Goal: Task Accomplishment & Management: Complete application form

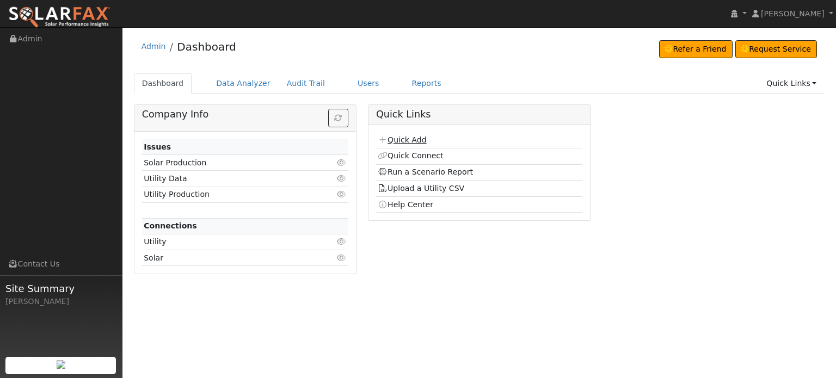
click at [405, 138] on link "Quick Add" at bounding box center [402, 140] width 48 height 9
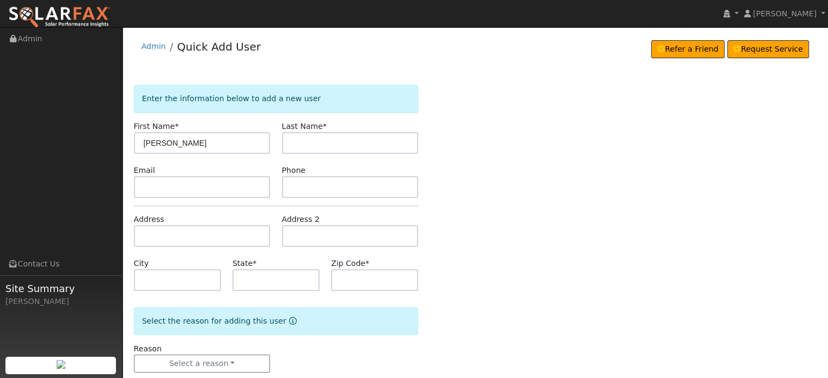
type input "[PERSON_NAME]"
click at [325, 150] on input "text" at bounding box center [350, 143] width 137 height 22
type input "[PERSON_NAME]"
click at [151, 234] on input "text" at bounding box center [202, 236] width 137 height 22
paste input "Self-Generation Incentive Program Equity Resiliency"
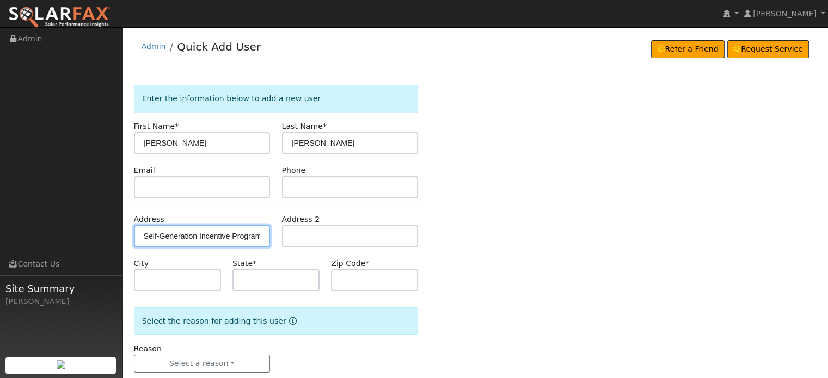
scroll to position [0, 61]
drag, startPoint x: 143, startPoint y: 234, endPoint x: 754, endPoint y: 247, distance: 611.1
click at [754, 247] on div "Enter the information below to add a new user First Name * John Last Name * Nel…" at bounding box center [475, 240] width 683 height 310
paste input "[STREET_ADDRESS]"
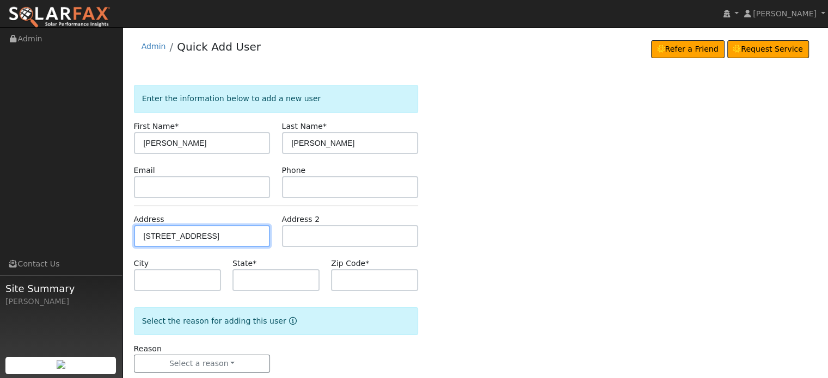
type input "[STREET_ADDRESS]"
type input "Penn Valley"
type input "CA"
type input "95946"
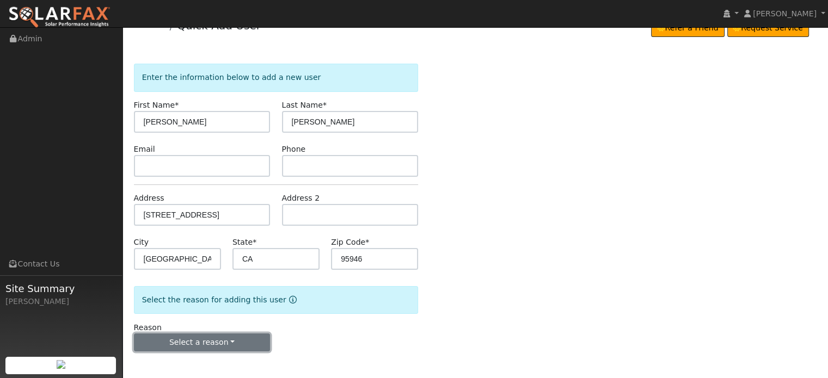
click at [193, 343] on button "Select a reason" at bounding box center [202, 343] width 137 height 19
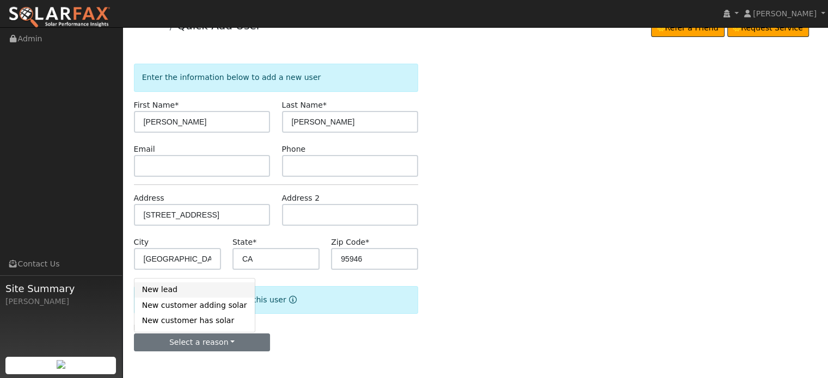
click at [166, 292] on link "New lead" at bounding box center [194, 290] width 120 height 15
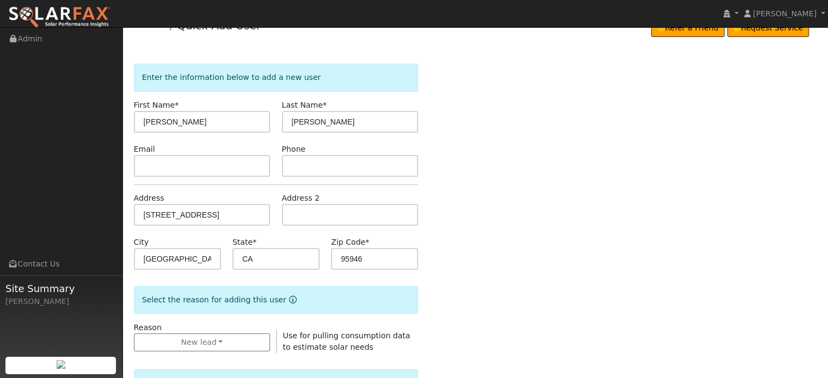
scroll to position [293, 0]
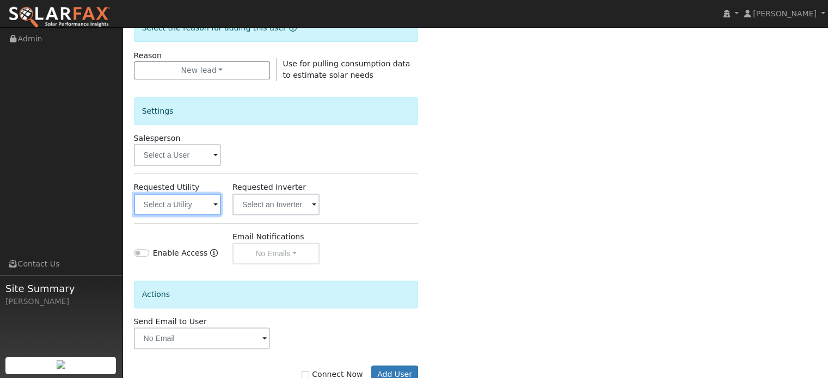
click at [172, 205] on input "text" at bounding box center [177, 205] width 87 height 22
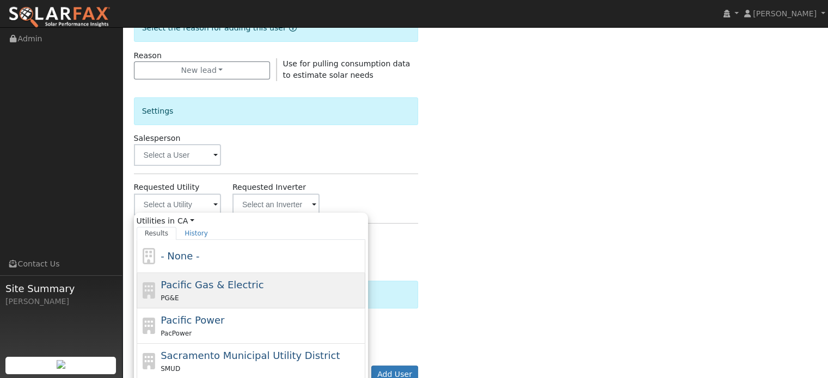
click at [172, 287] on span "Pacific Gas & Electric" at bounding box center [212, 284] width 103 height 11
type input "Pacific Gas & Electric"
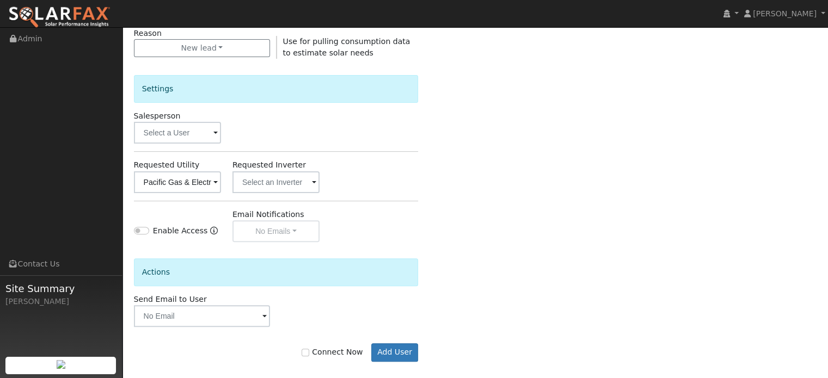
scroll to position [325, 0]
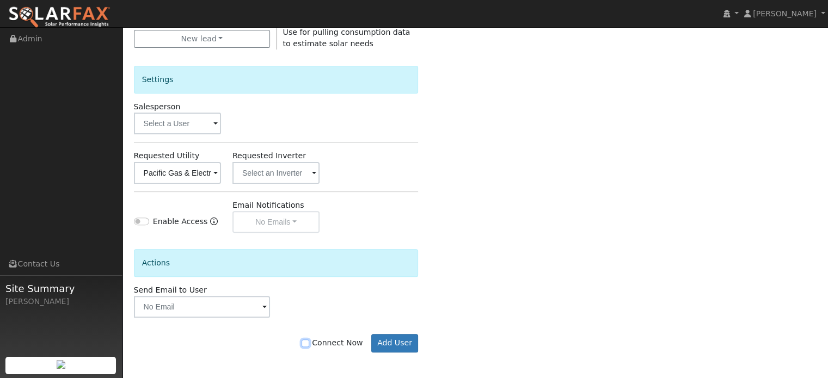
click at [309, 342] on input "Connect Now" at bounding box center [306, 344] width 8 height 8
checkbox input "true"
click at [397, 343] on button "Add User" at bounding box center [394, 343] width 47 height 19
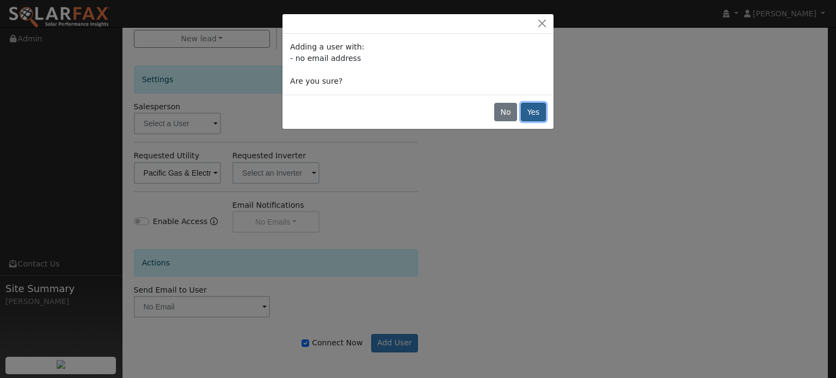
click at [531, 115] on button "Yes" at bounding box center [533, 112] width 25 height 19
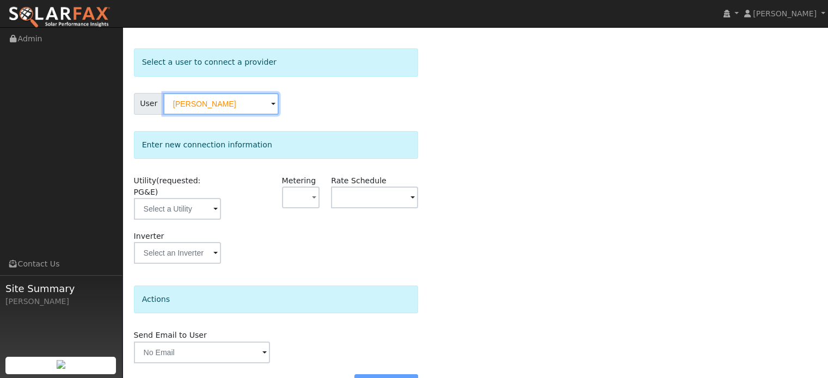
scroll to position [54, 0]
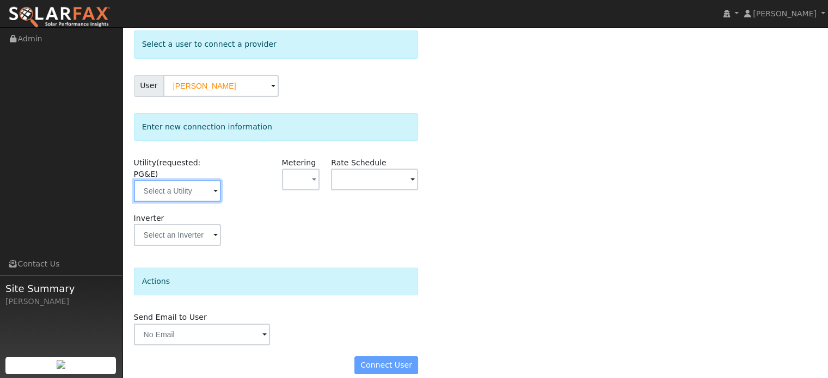
click at [172, 180] on input "text" at bounding box center [177, 191] width 87 height 22
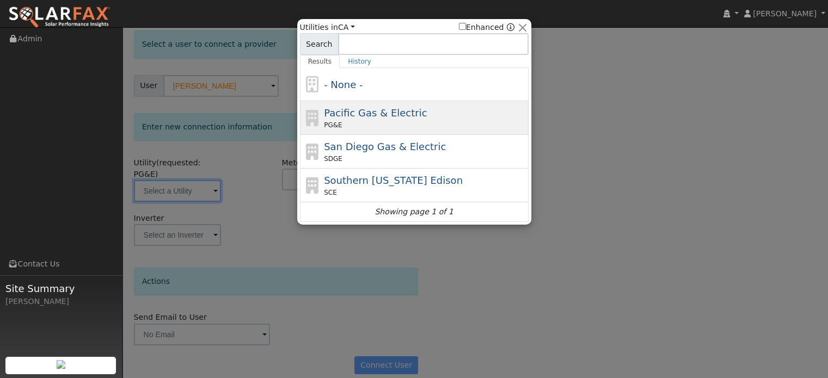
click at [336, 120] on span "PG&E" at bounding box center [333, 125] width 18 height 10
type input "PG&E"
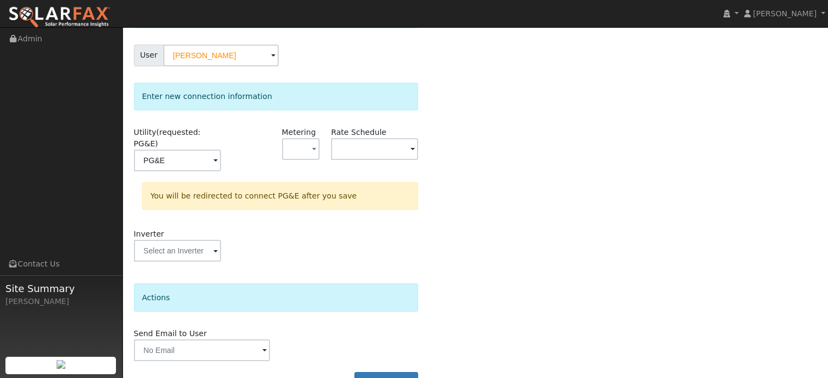
scroll to position [101, 0]
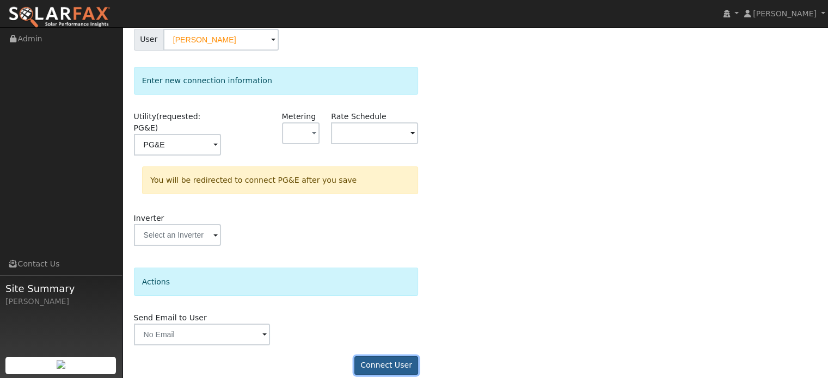
click at [388, 357] on button "Connect User" at bounding box center [386, 366] width 64 height 19
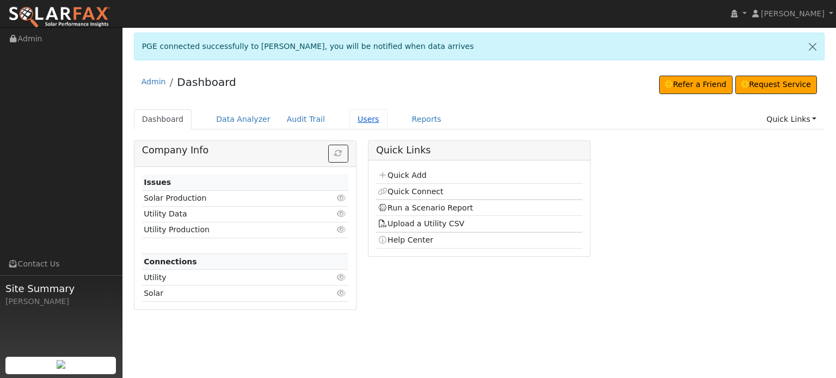
click at [350, 115] on link "Users" at bounding box center [369, 119] width 38 height 20
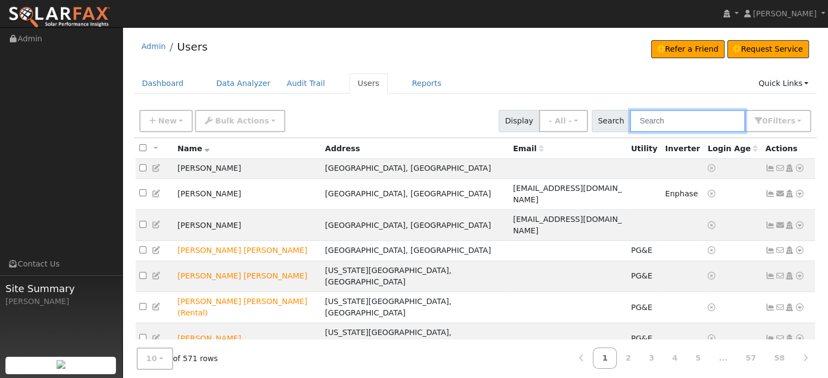
click at [658, 124] on input "text" at bounding box center [687, 121] width 115 height 22
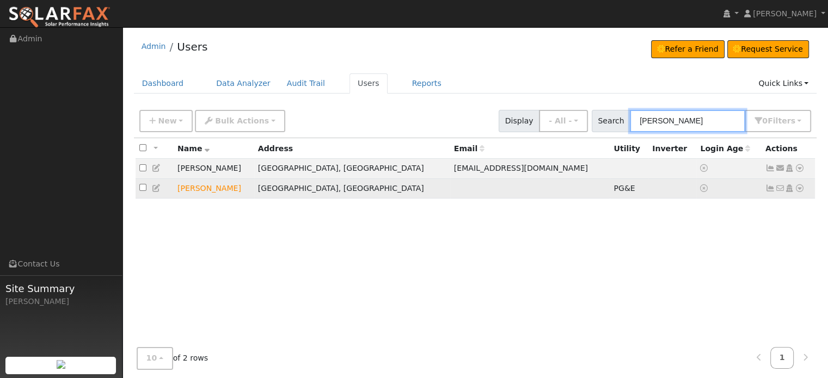
type input "[PERSON_NAME]"
click at [767, 187] on icon at bounding box center [771, 189] width 10 height 8
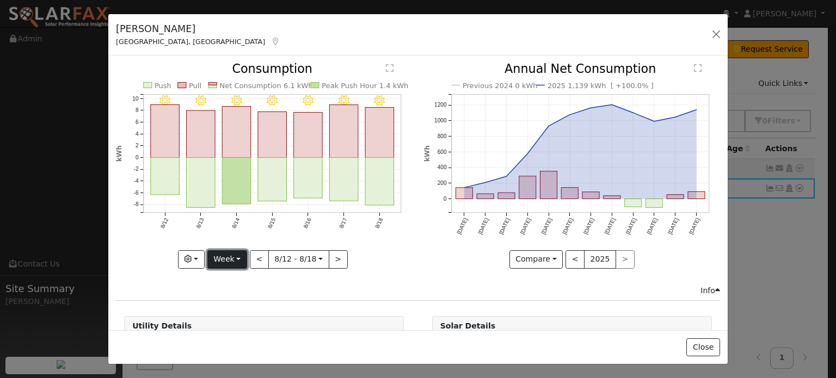
click at [235, 256] on button "Week" at bounding box center [227, 259] width 40 height 19
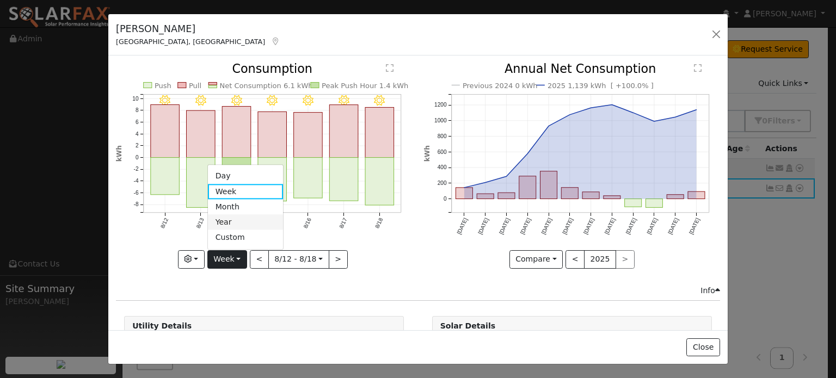
click at [224, 218] on link "Year" at bounding box center [246, 222] width 76 height 15
type input "[DATE]"
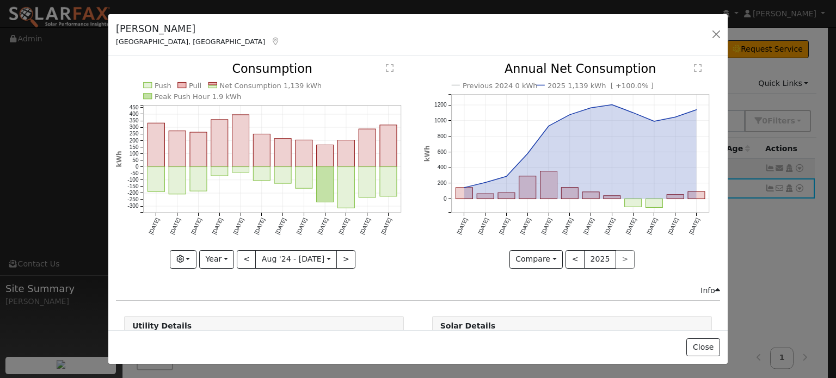
click at [387, 69] on text "" at bounding box center [391, 68] width 8 height 9
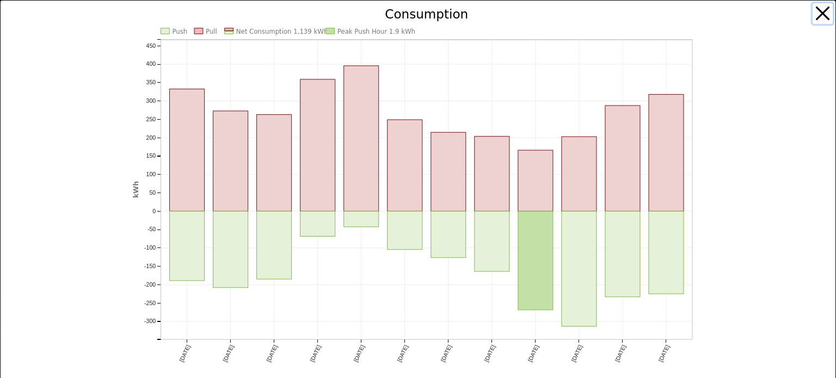
click at [813, 16] on button "button" at bounding box center [823, 13] width 21 height 21
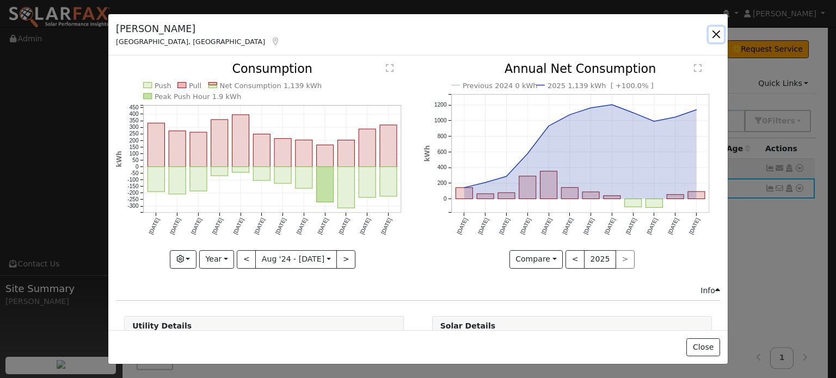
click at [715, 32] on button "button" at bounding box center [716, 34] width 15 height 15
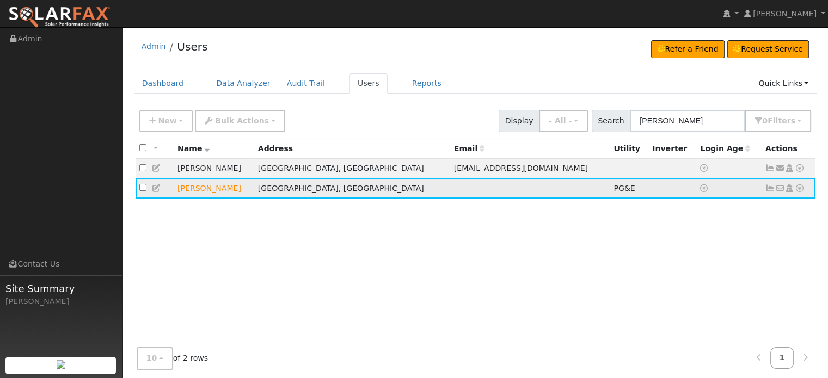
click at [799, 187] on icon at bounding box center [800, 189] width 10 height 8
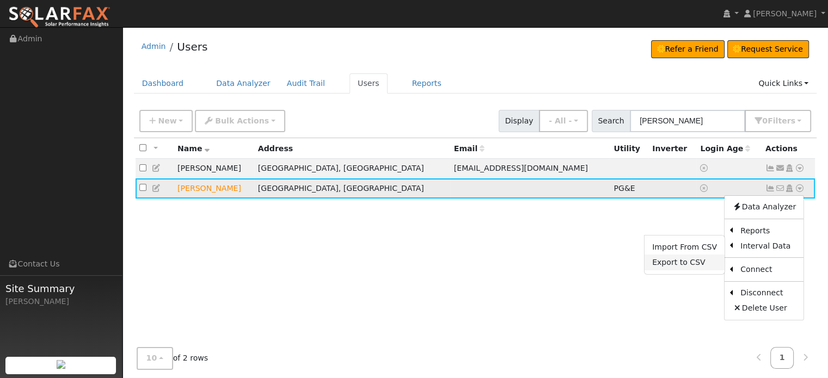
click at [667, 261] on link "Export to CSV" at bounding box center [685, 262] width 80 height 15
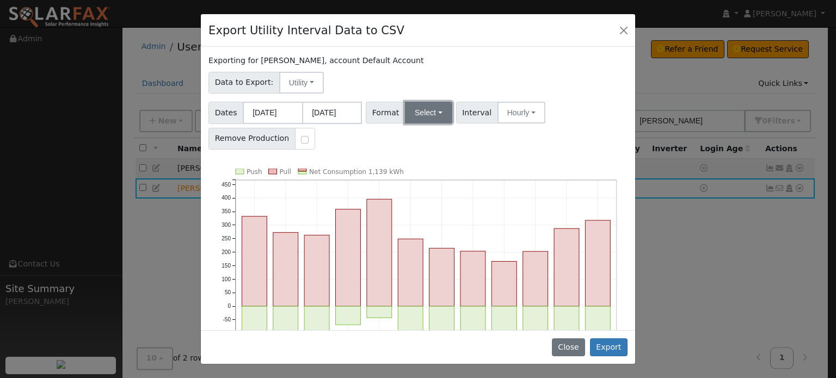
click at [433, 111] on button "Select" at bounding box center [428, 113] width 47 height 22
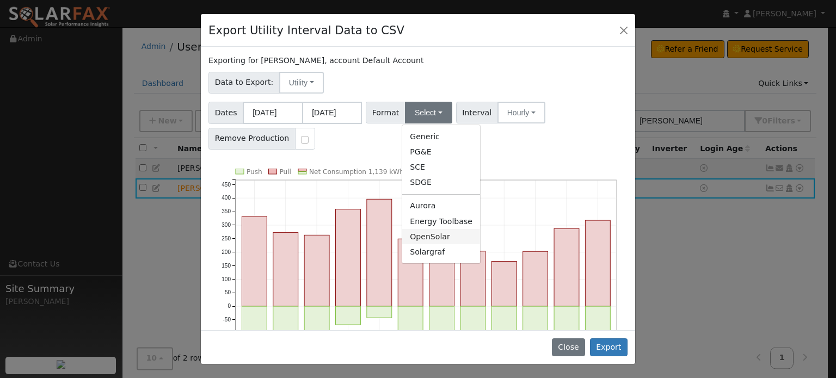
click at [427, 239] on link "OpenSolar" at bounding box center [441, 236] width 78 height 15
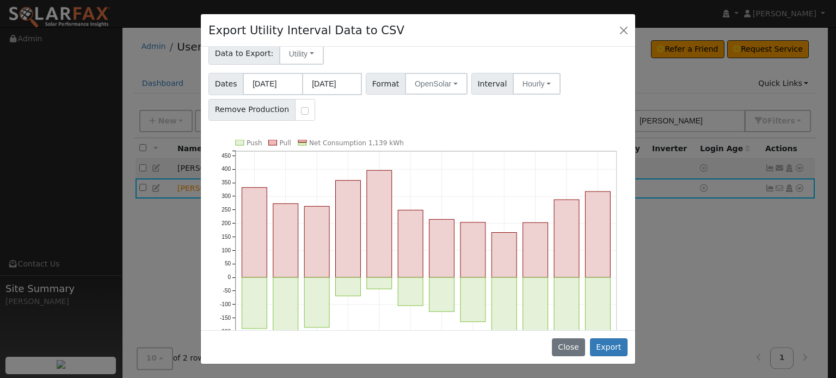
scroll to position [102, 0]
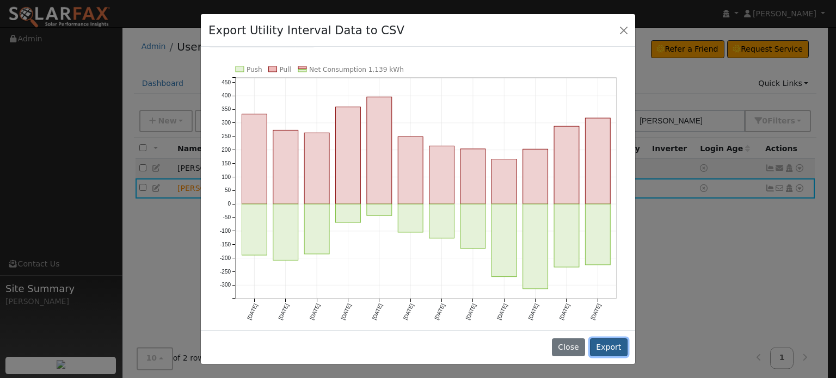
click at [607, 350] on button "Export" at bounding box center [609, 348] width 38 height 19
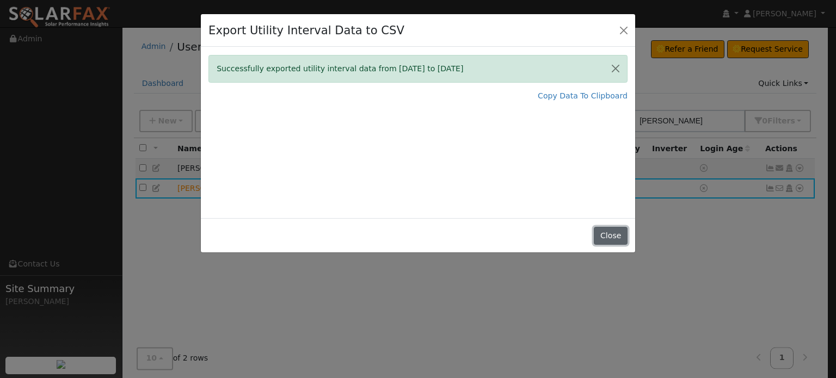
click at [611, 234] on button "Close" at bounding box center [610, 236] width 33 height 19
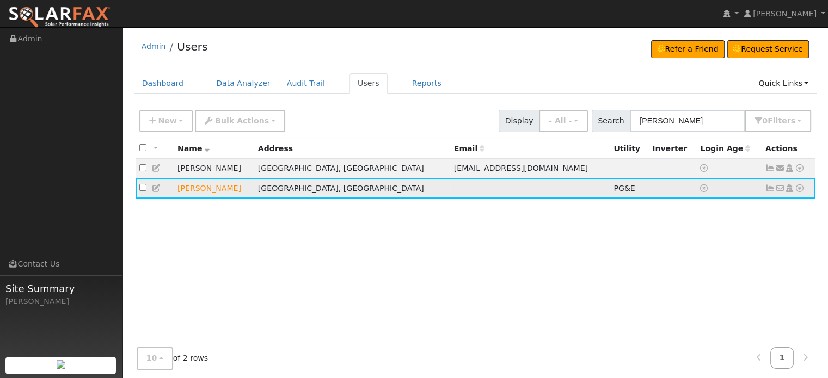
click at [773, 191] on icon at bounding box center [771, 189] width 10 height 8
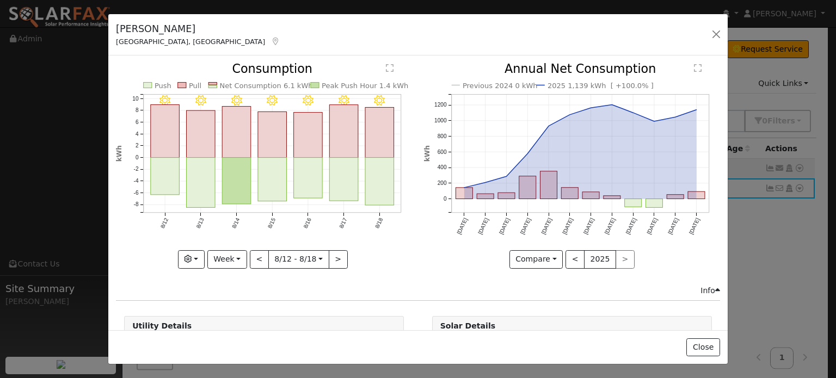
click at [694, 69] on text "" at bounding box center [698, 68] width 8 height 9
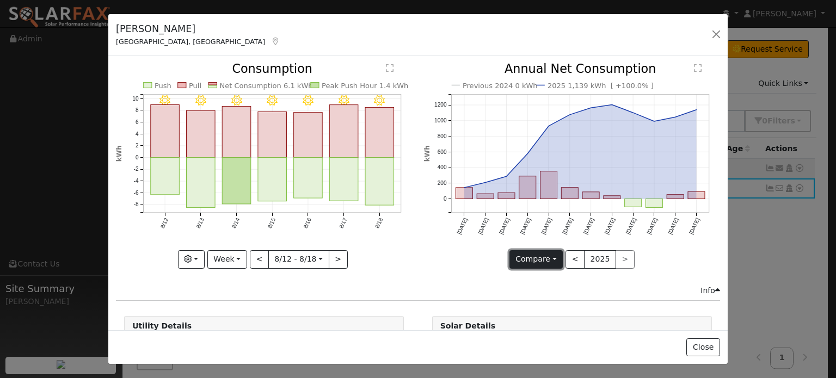
click at [537, 254] on button "Compare" at bounding box center [537, 259] width 54 height 19
click at [533, 291] on link "Current Year" at bounding box center [552, 296] width 85 height 15
click at [238, 254] on button "Week" at bounding box center [227, 259] width 40 height 19
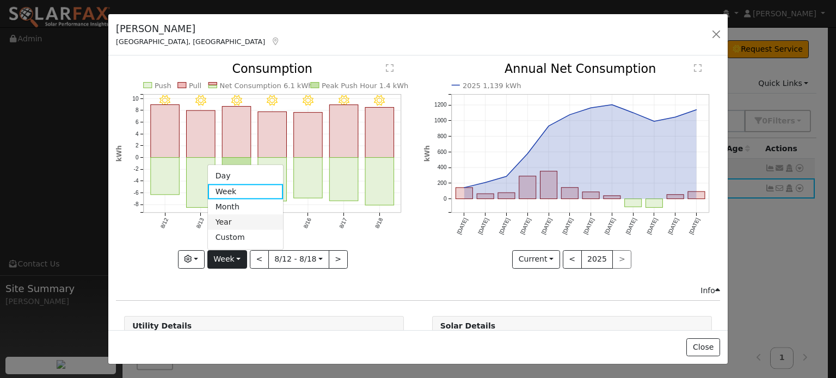
click at [227, 218] on link "Year" at bounding box center [246, 222] width 76 height 15
type input "[DATE]"
